Goal: Information Seeking & Learning: Learn about a topic

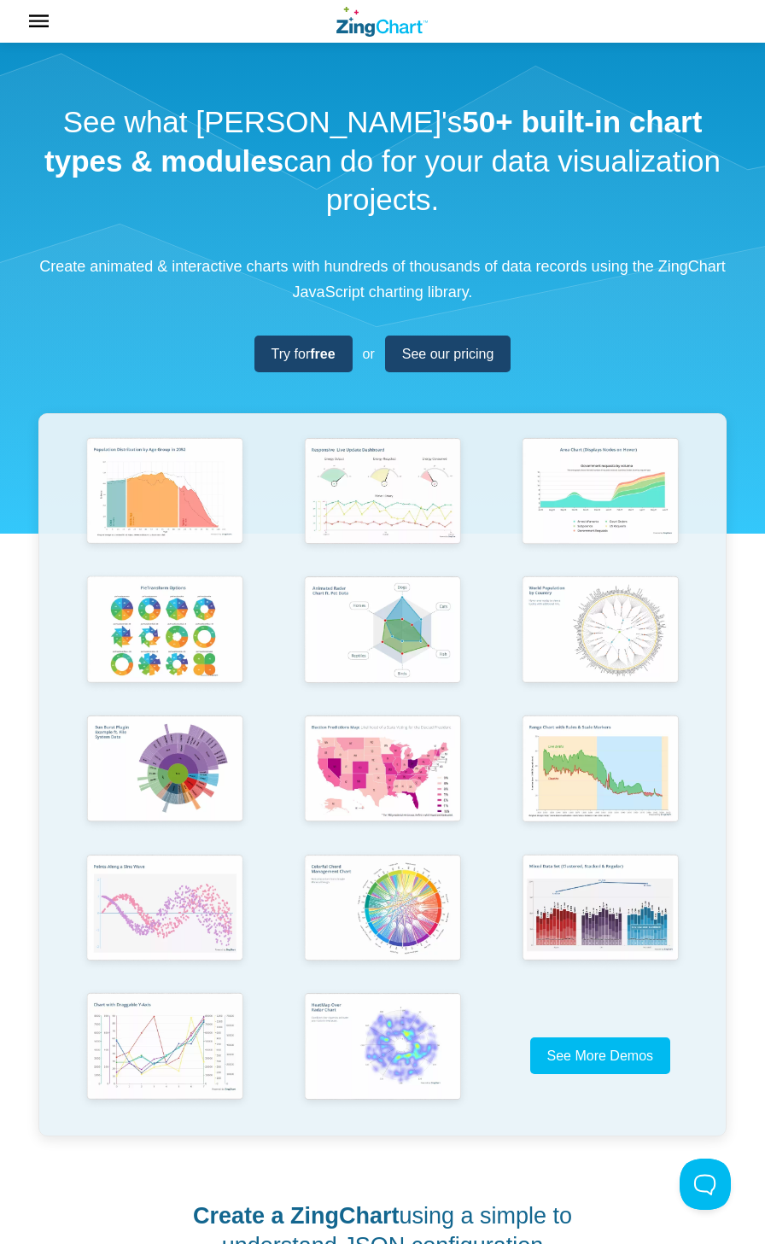
click at [165, 778] on img "App Content" at bounding box center [165, 771] width 174 height 124
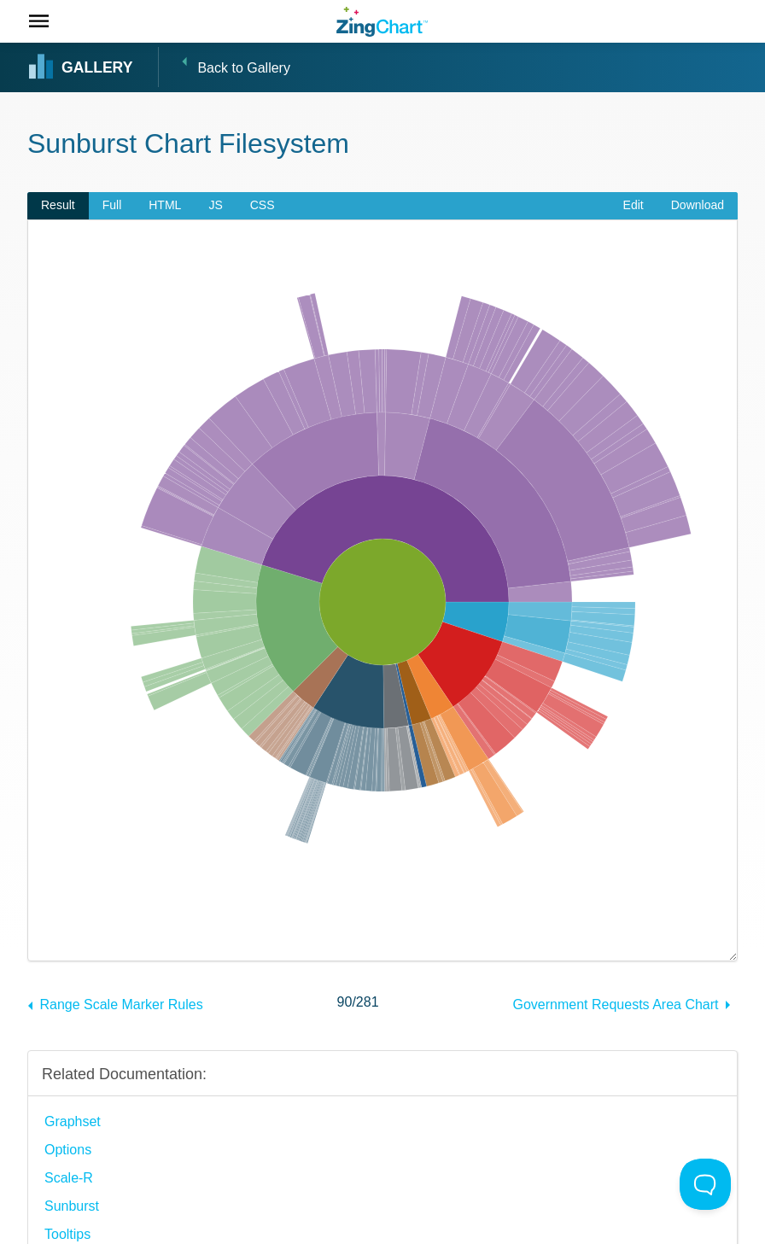
click at [215, 205] on span "JS" at bounding box center [215, 205] width 14 height 14
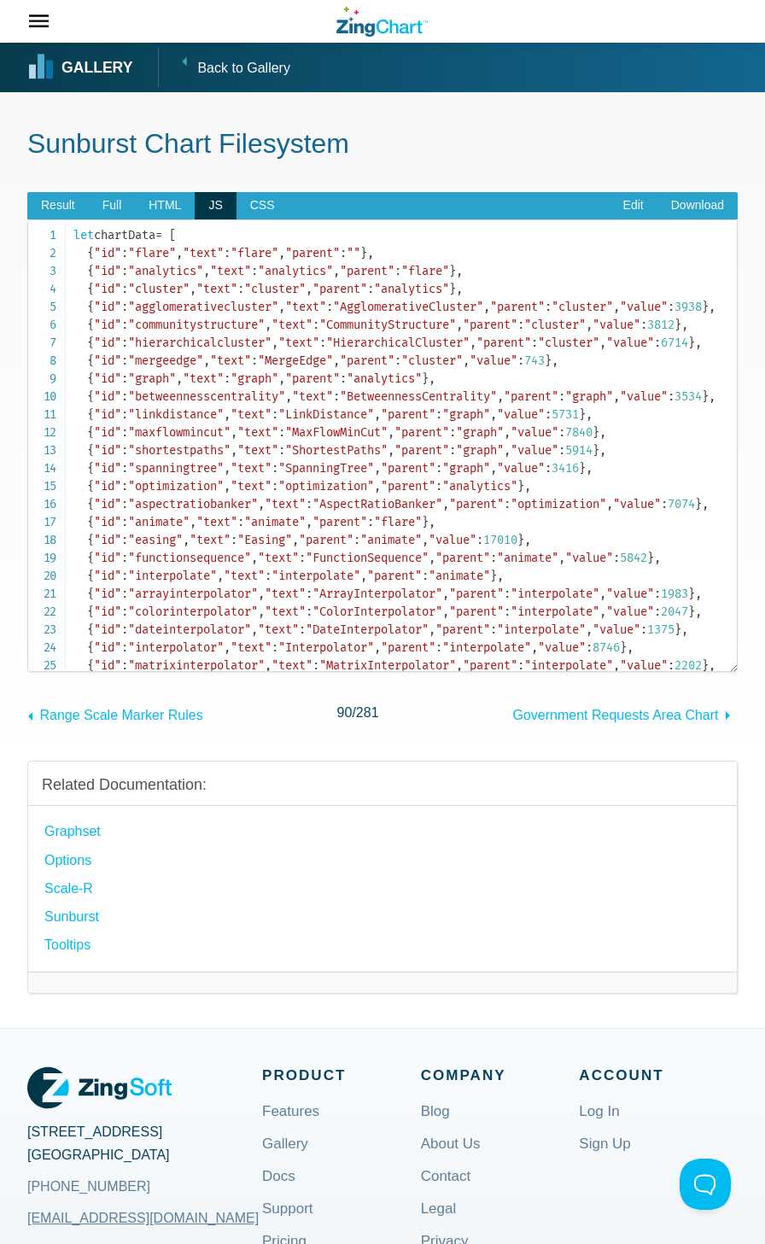
click at [111, 205] on span "Full" at bounding box center [112, 205] width 20 height 14
